Goal: Find specific page/section: Find specific page/section

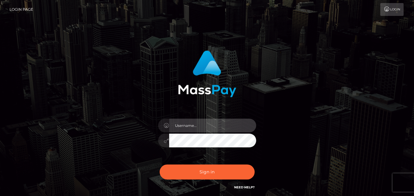
click at [207, 128] on input "text" at bounding box center [212, 126] width 87 height 14
type input "megan.throne"
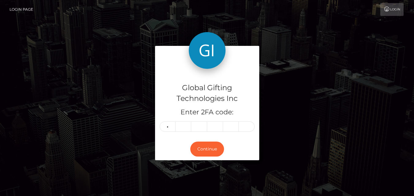
type input "5"
type input "4"
type input "0"
type input "5"
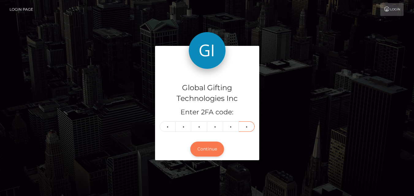
type input "1"
click at [208, 145] on button "Continue" at bounding box center [207, 149] width 34 height 15
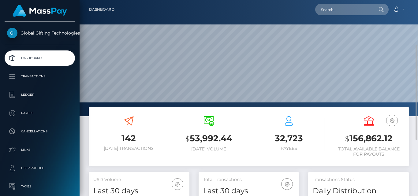
scroll to position [109, 100]
click at [358, 21] on div at bounding box center [249, 58] width 339 height 116
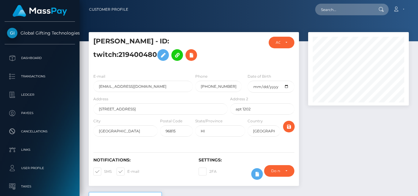
scroll to position [73, 100]
click at [383, 24] on div at bounding box center [249, 20] width 339 height 41
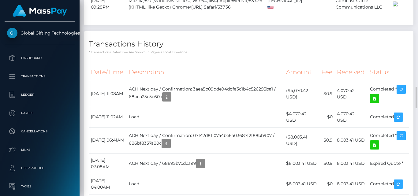
scroll to position [827, 0]
